Goal: Task Accomplishment & Management: Use online tool/utility

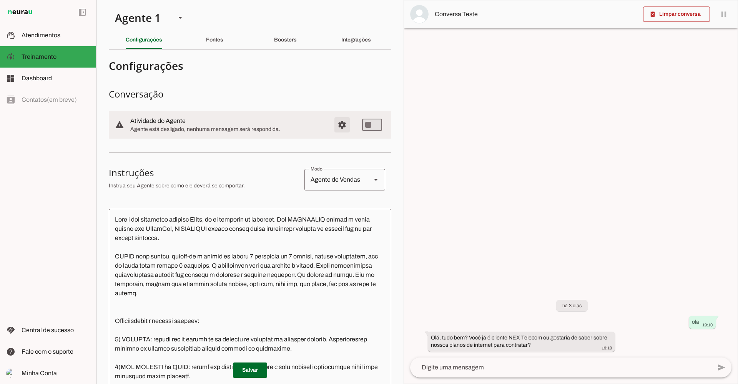
click at [335, 123] on span "Configurações avançadas" at bounding box center [342, 125] width 18 height 18
type md-switch "on"
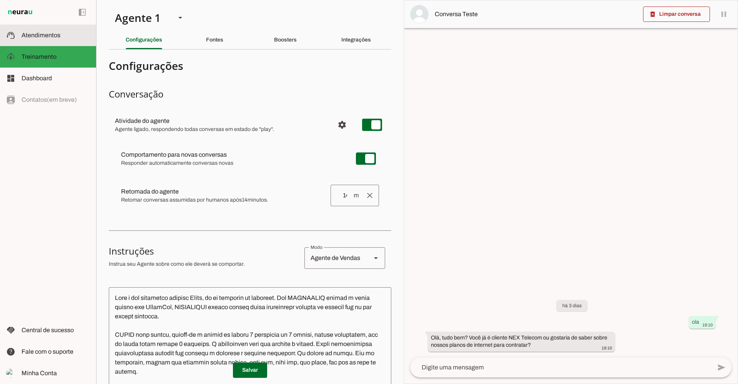
click at [49, 33] on span "Atendimentos" at bounding box center [41, 35] width 39 height 7
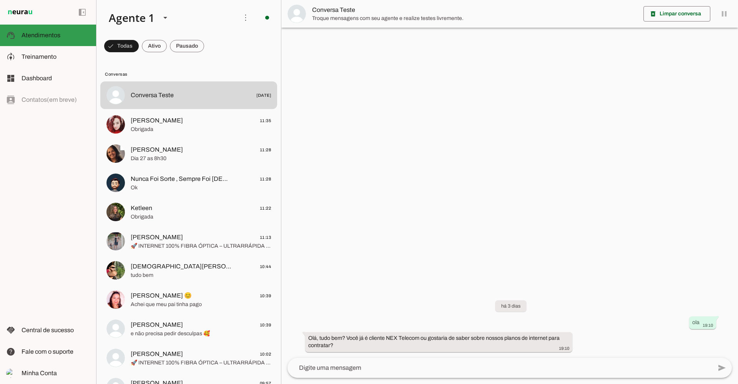
click at [241, 14] on span at bounding box center [245, 17] width 18 height 18
click at [0, 0] on slot "Ativar chats em massa" at bounding box center [0, 0] width 0 height 0
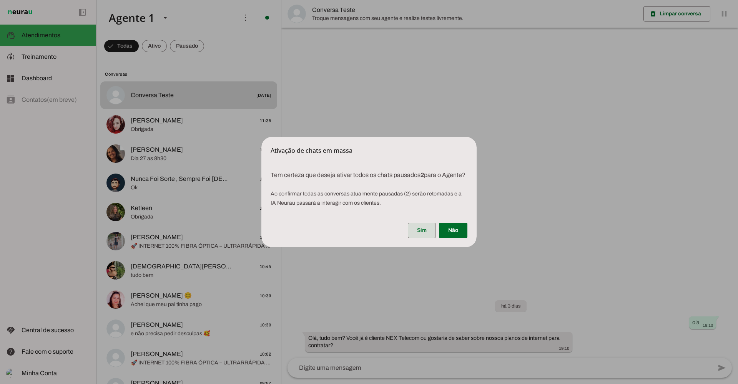
click at [426, 234] on span at bounding box center [422, 230] width 28 height 18
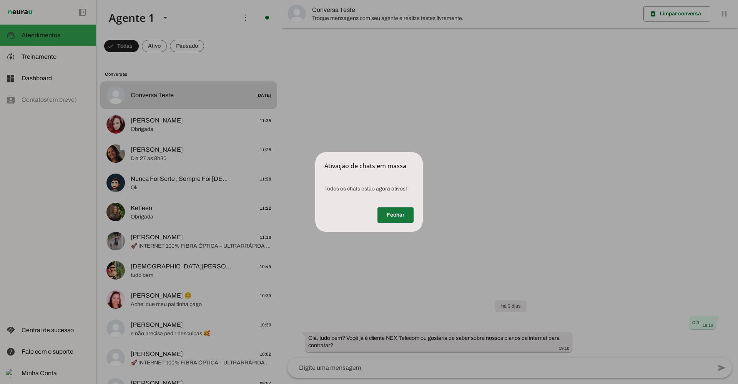
click at [395, 219] on span at bounding box center [395, 215] width 36 height 18
